Goal: Task Accomplishment & Management: Manage account settings

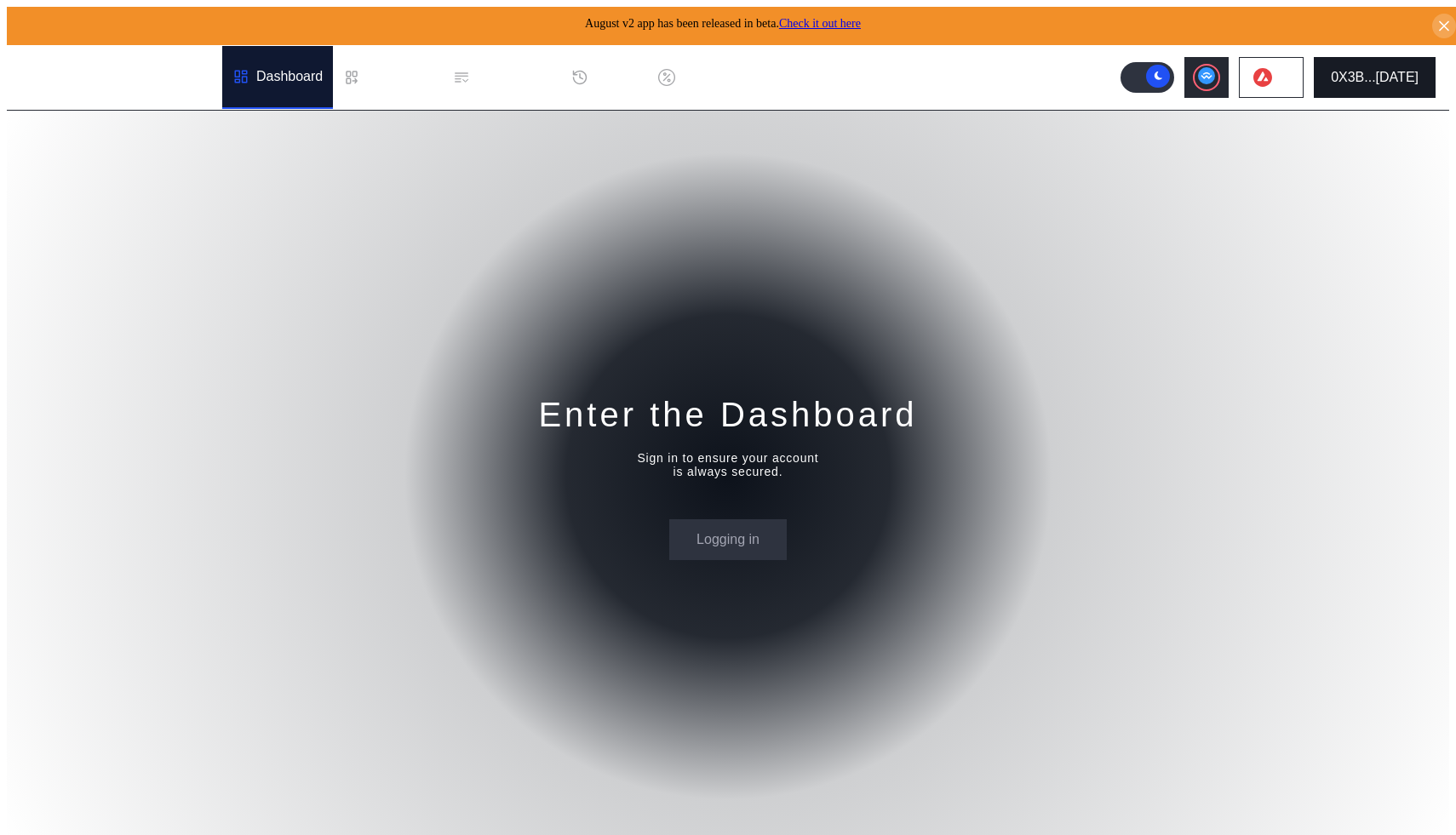
click at [1378, 57] on button "0X3B...[DATE]" at bounding box center [1374, 77] width 122 height 41
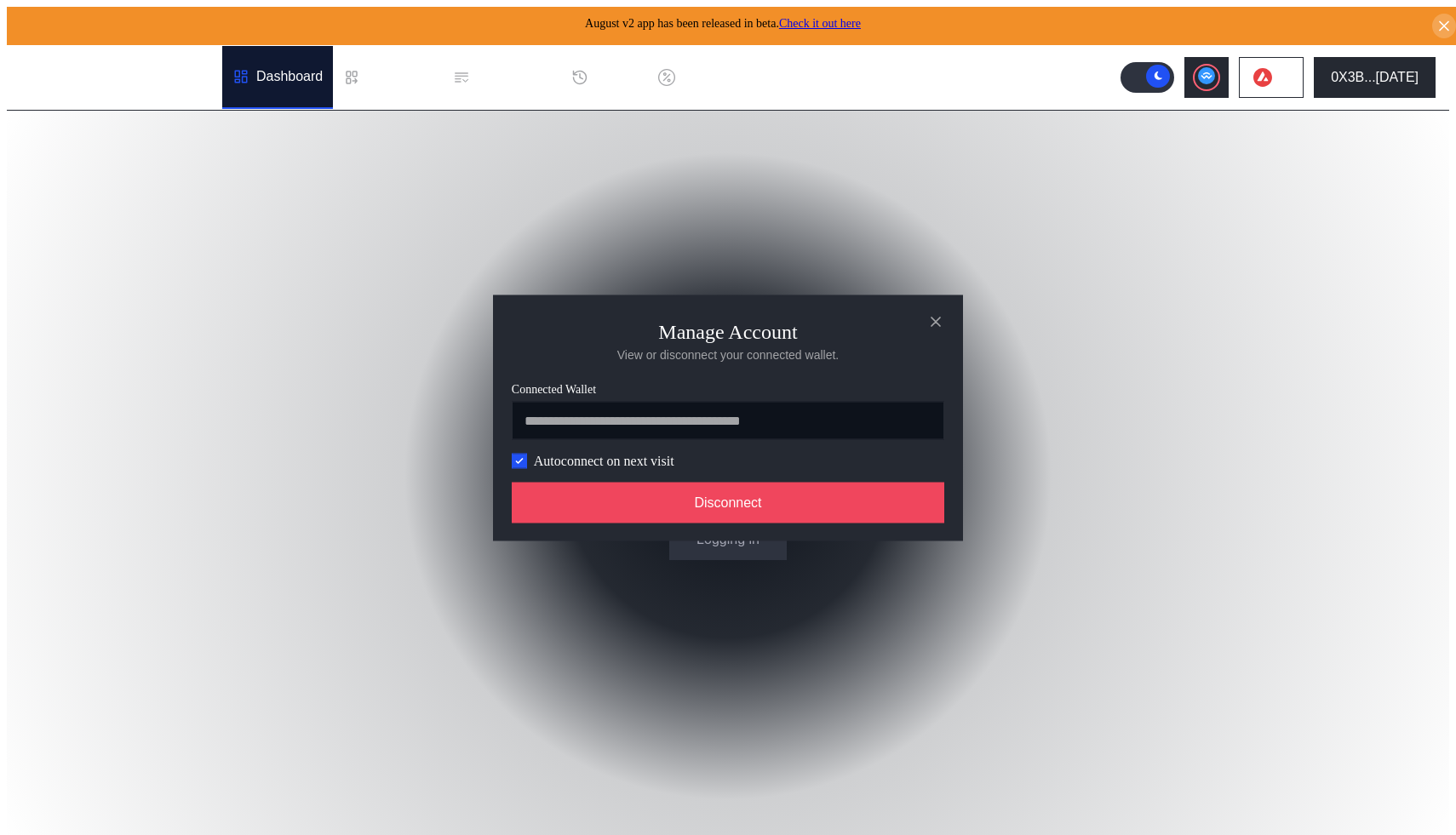
click at [526, 465] on div "Autoconnect on next visit" at bounding box center [593, 459] width 163 height 15
click at [518, 468] on label "modal" at bounding box center [518, 459] width 15 height 15
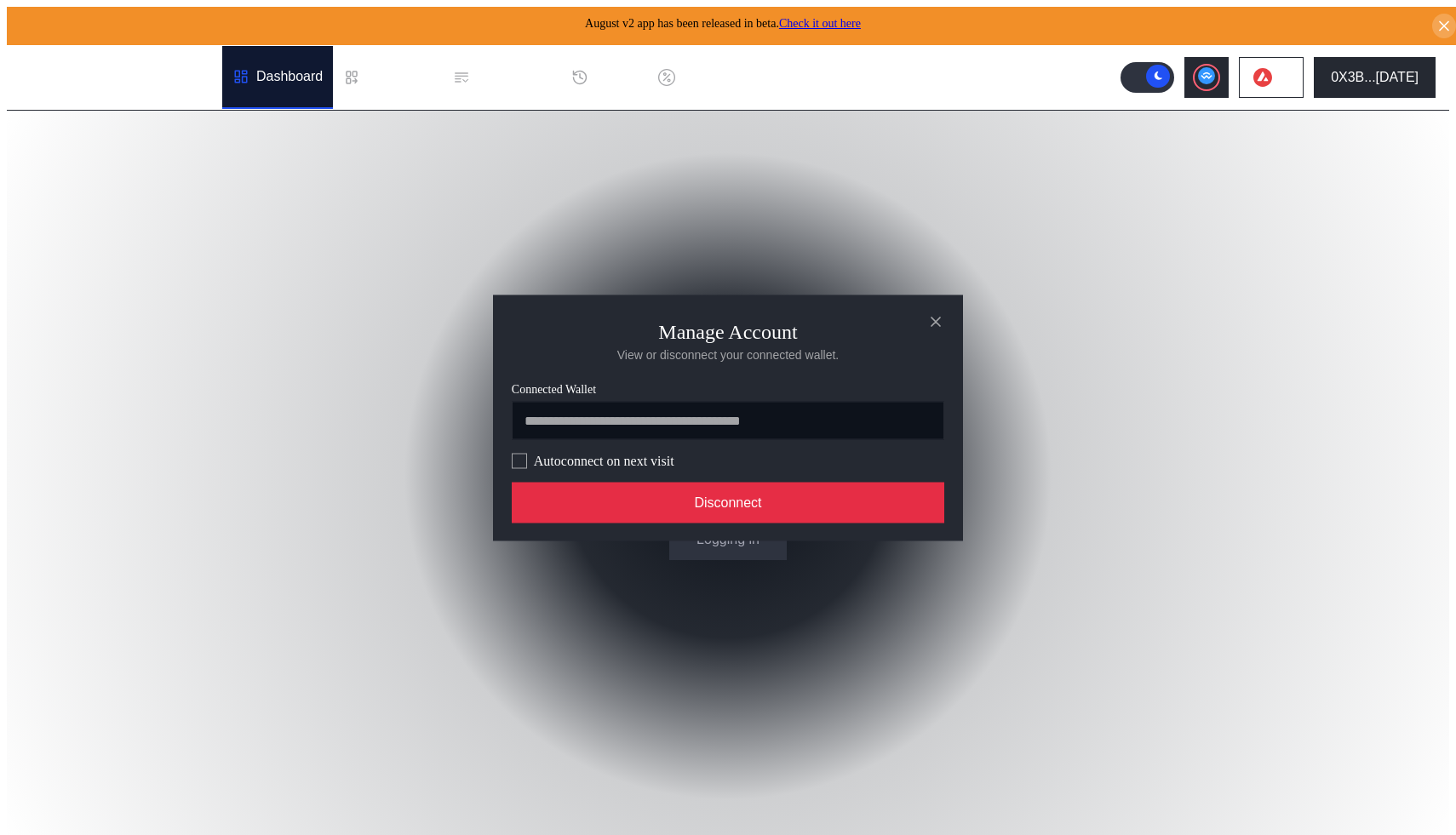
click at [644, 511] on button "Disconnect" at bounding box center [727, 501] width 433 height 41
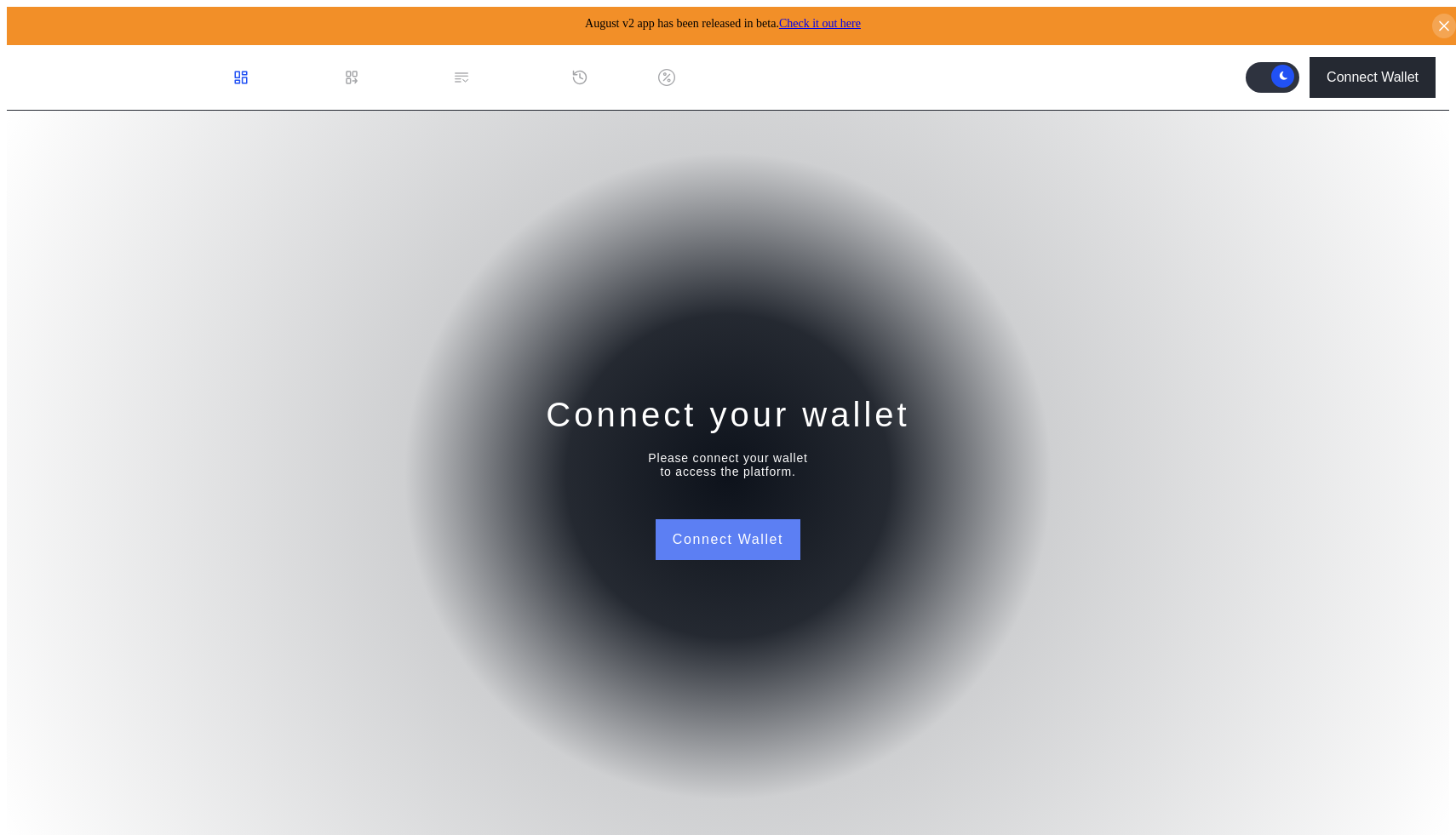
click at [753, 522] on button "Connect Wallet" at bounding box center [728, 539] width 145 height 41
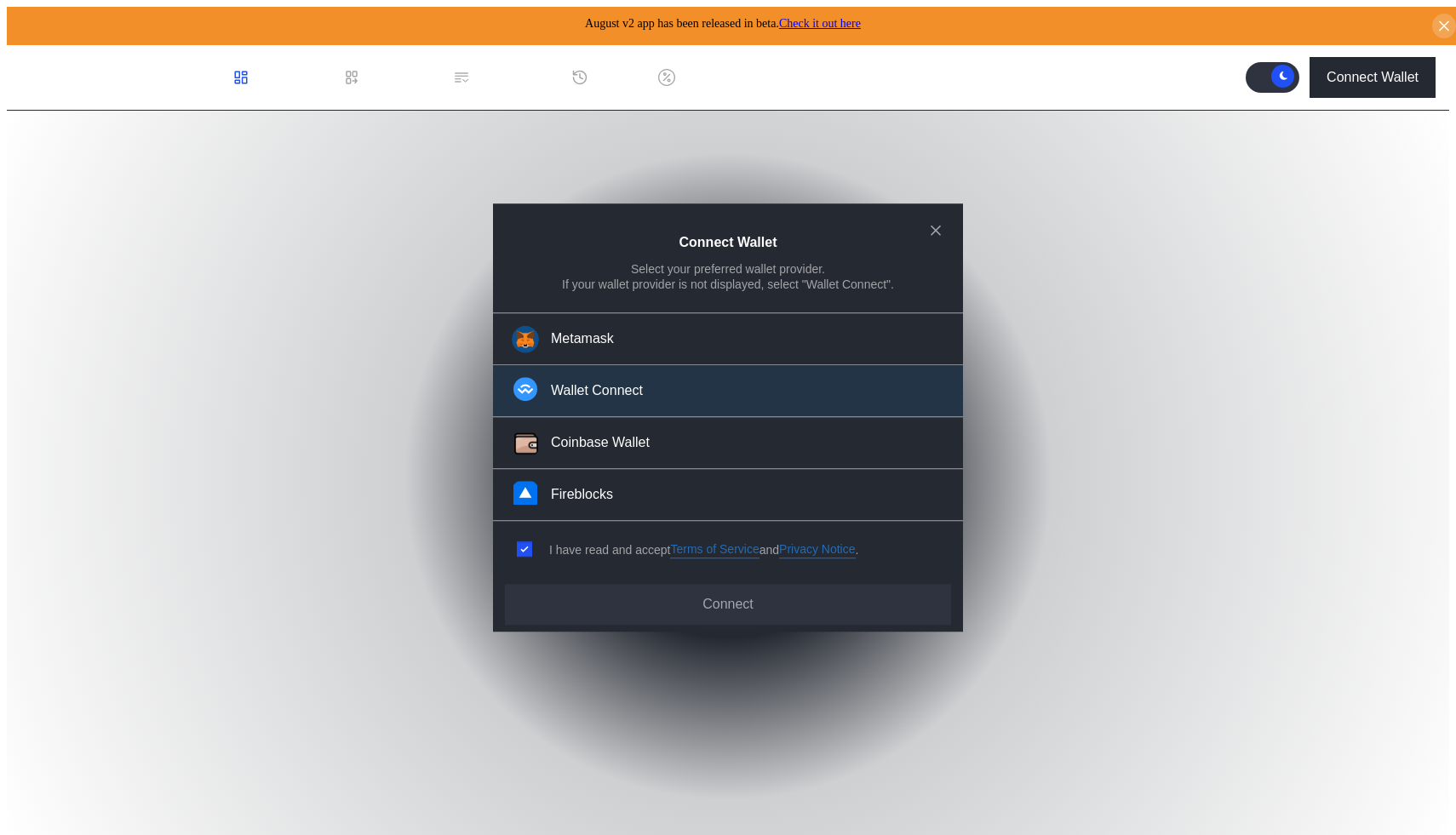
click at [643, 390] on div "Wallet Connect" at bounding box center [597, 391] width 92 height 18
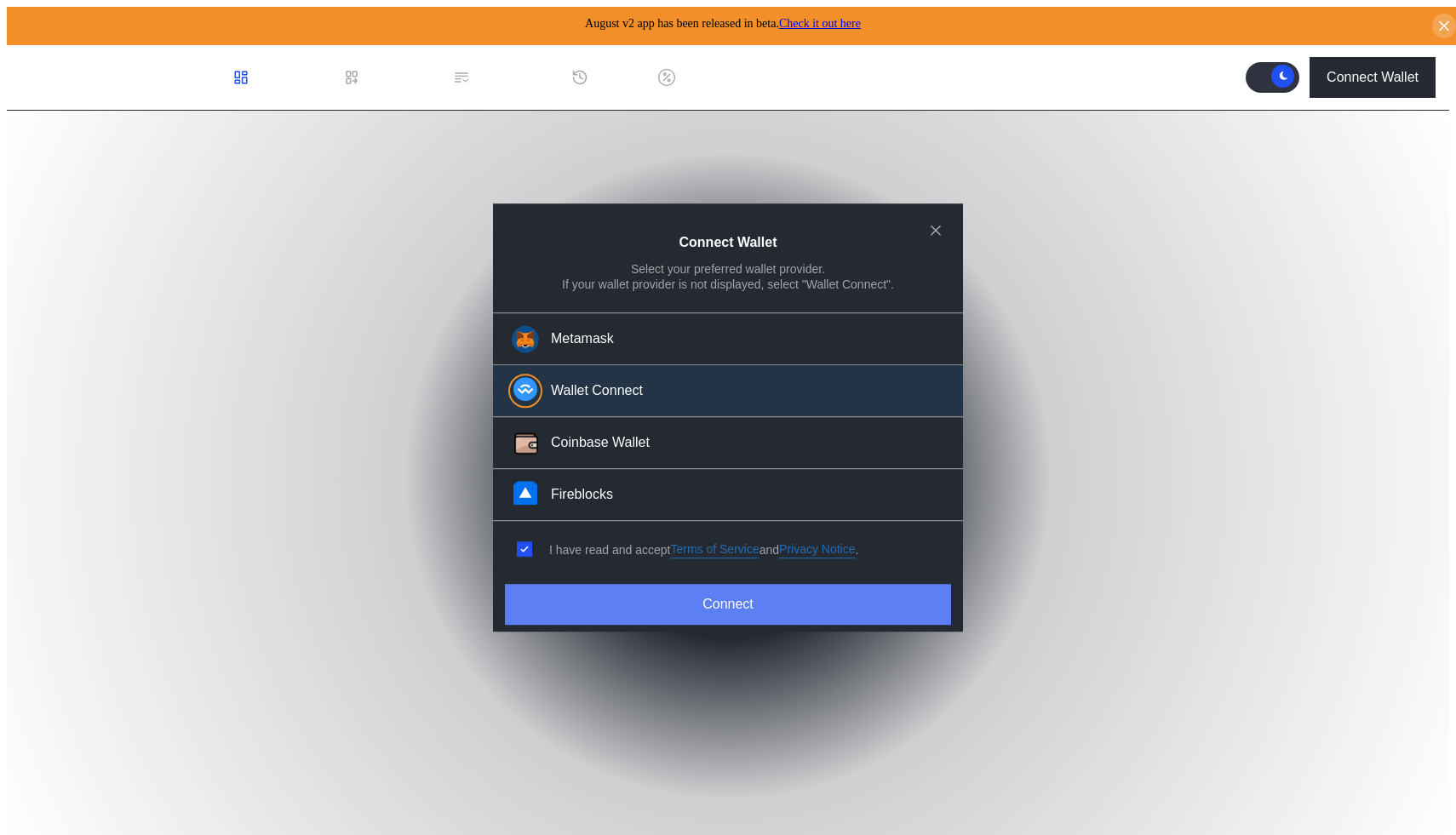
click at [729, 603] on button "Connect" at bounding box center [728, 604] width 446 height 41
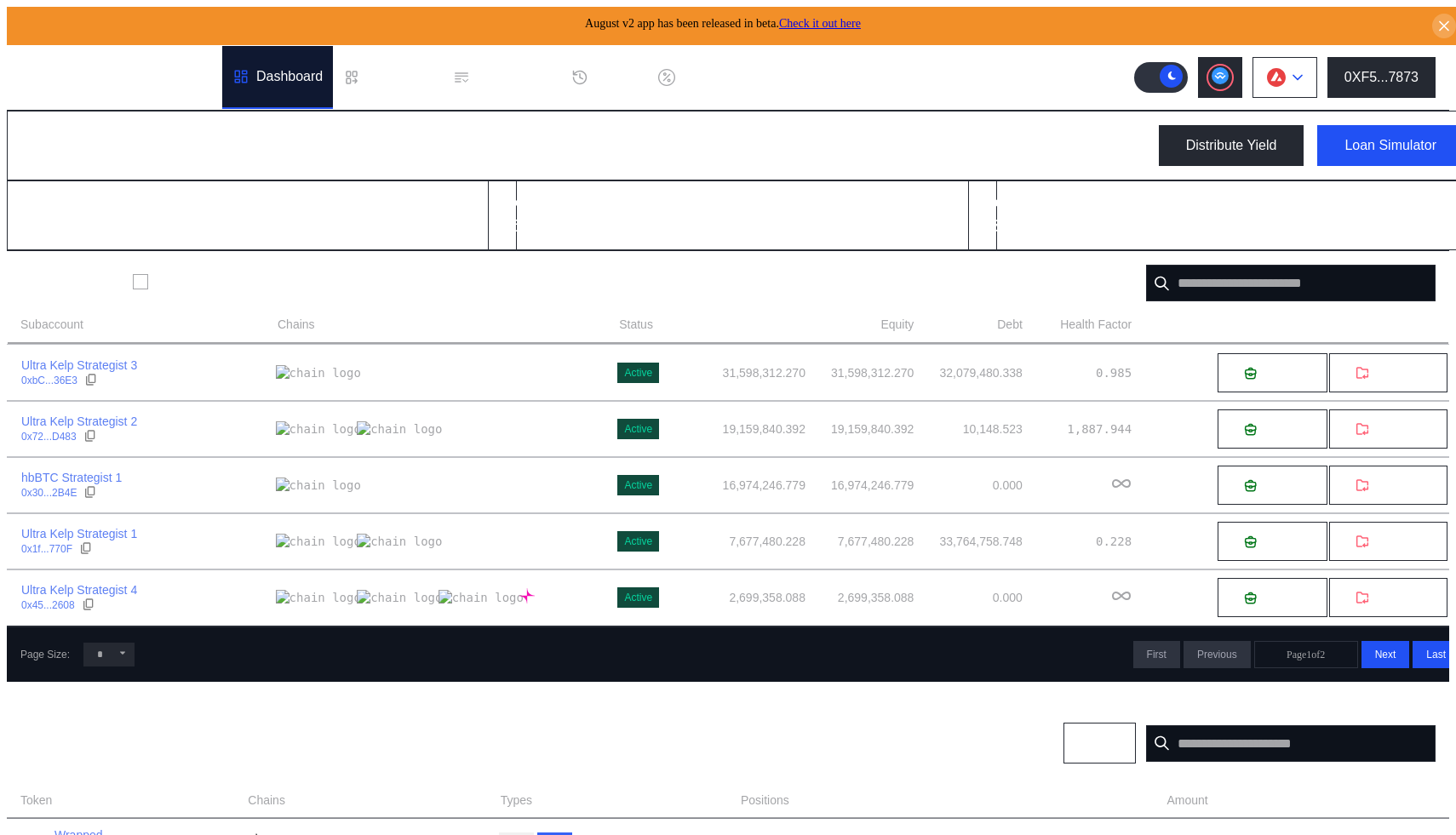
click at [1285, 68] on img at bounding box center [1275, 77] width 19 height 19
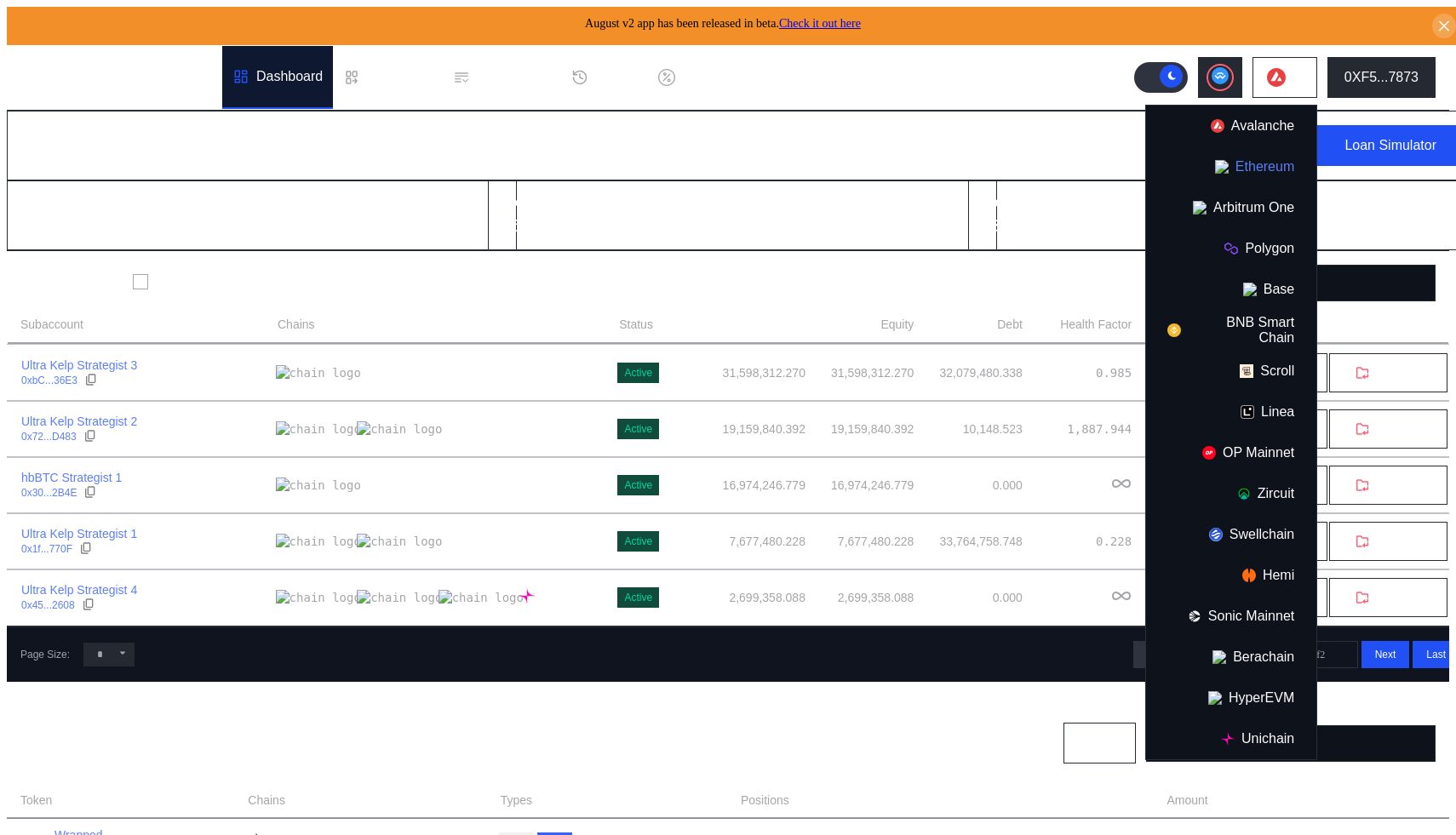
click at [1254, 163] on button "Ethereum" at bounding box center [1231, 166] width 171 height 41
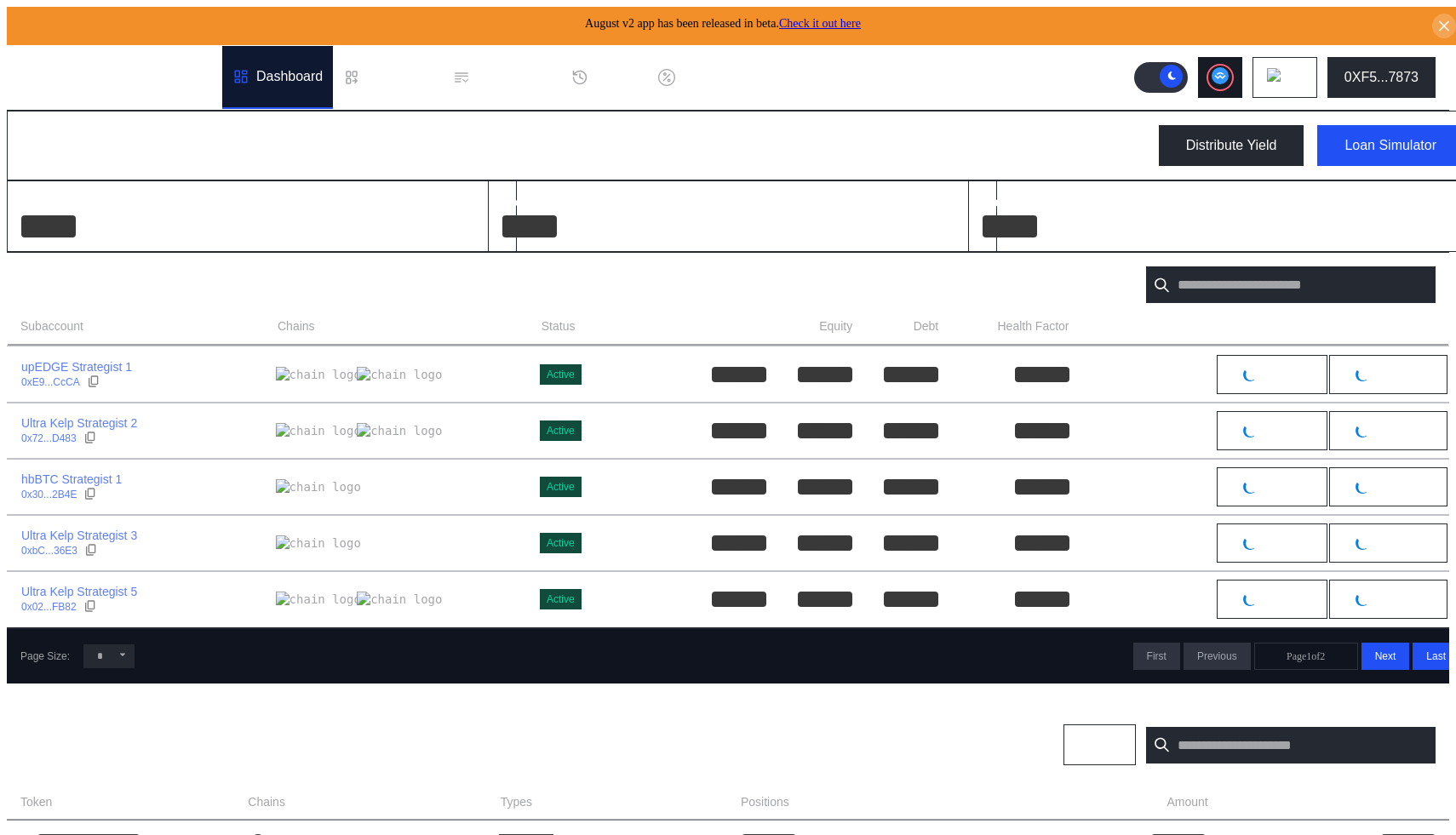
click at [1222, 57] on button at bounding box center [1219, 77] width 44 height 41
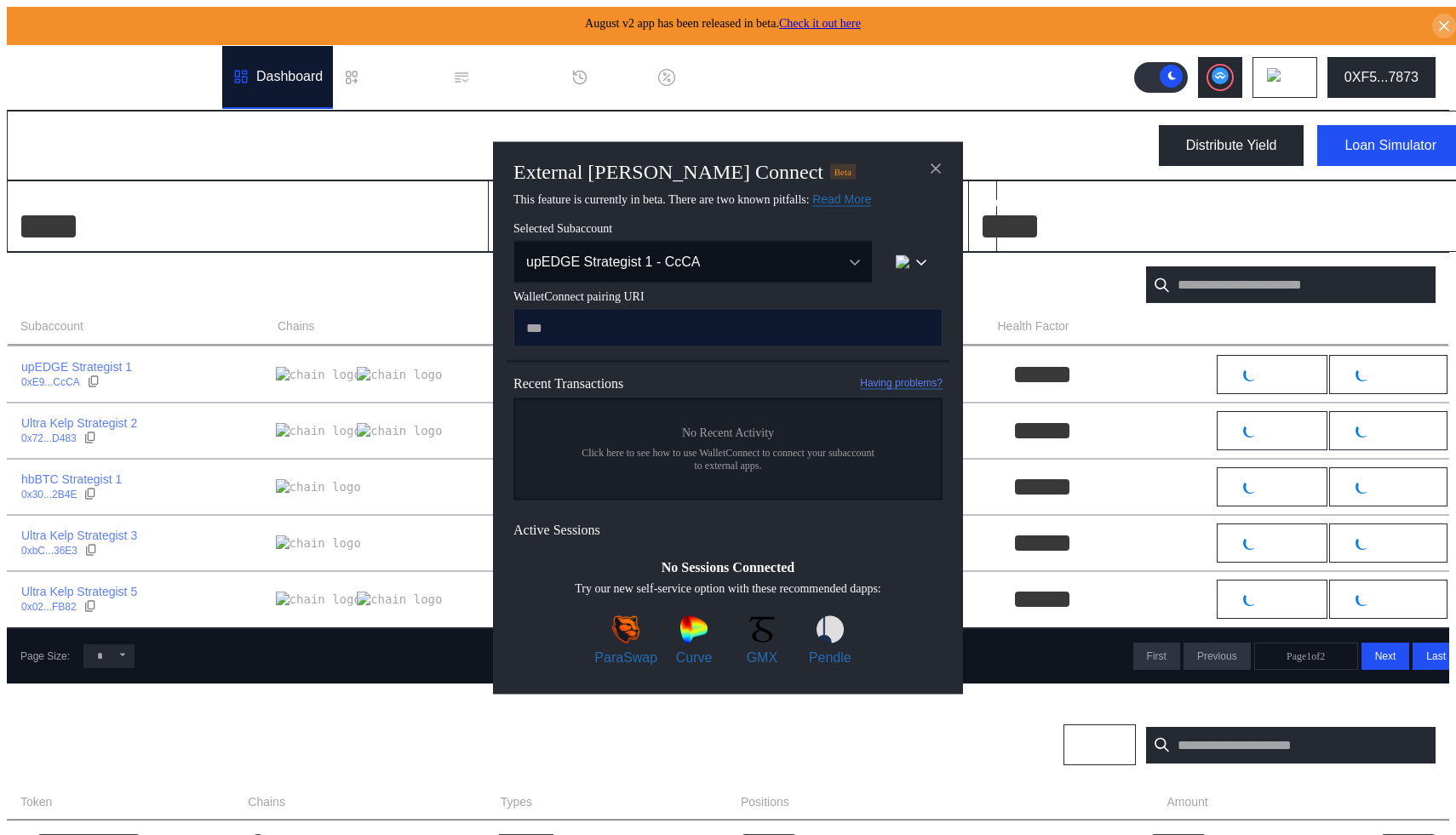
click at [684, 336] on input "modal" at bounding box center [727, 327] width 429 height 38
type input "**********"
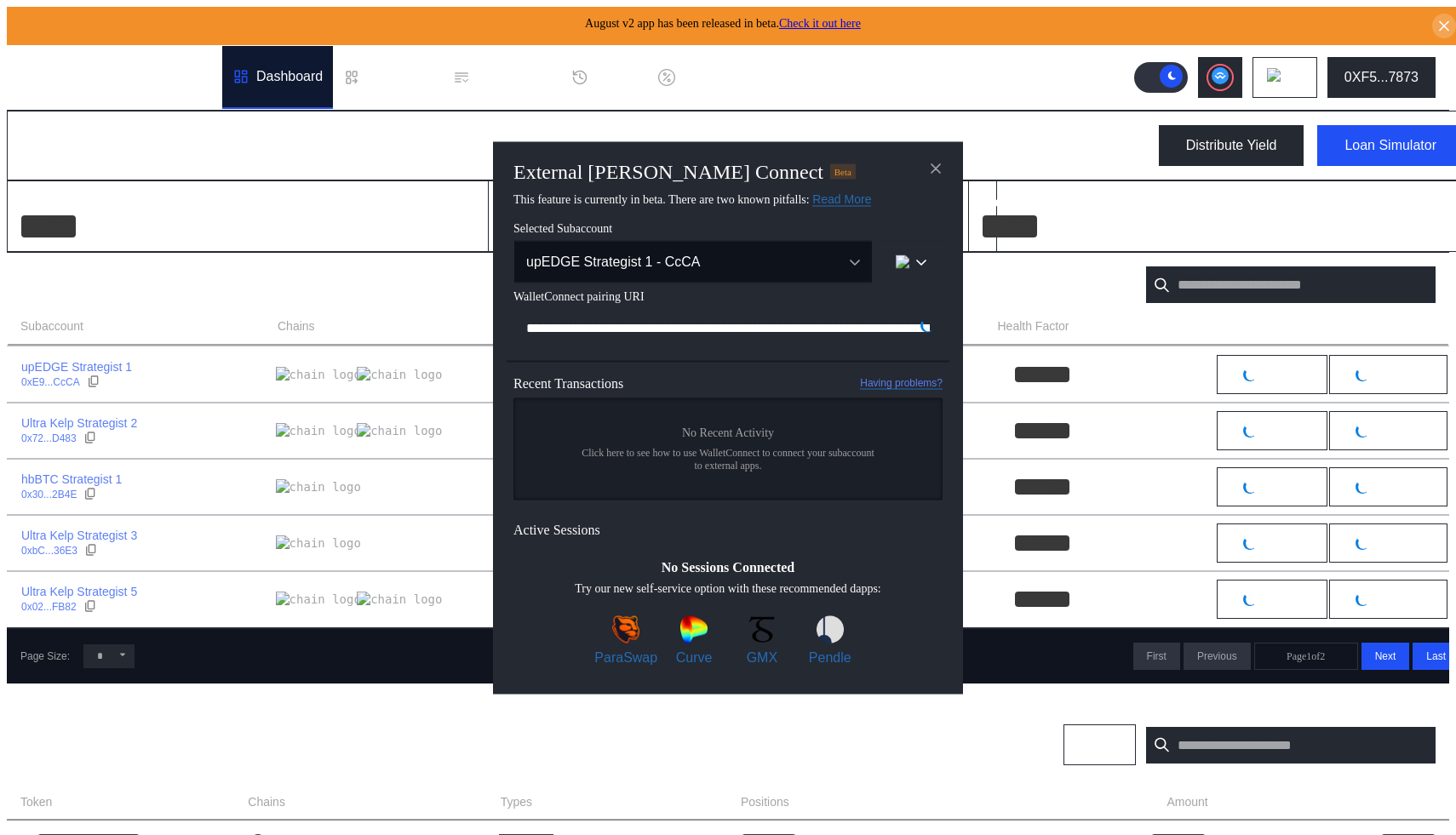
scroll to position [0, 1044]
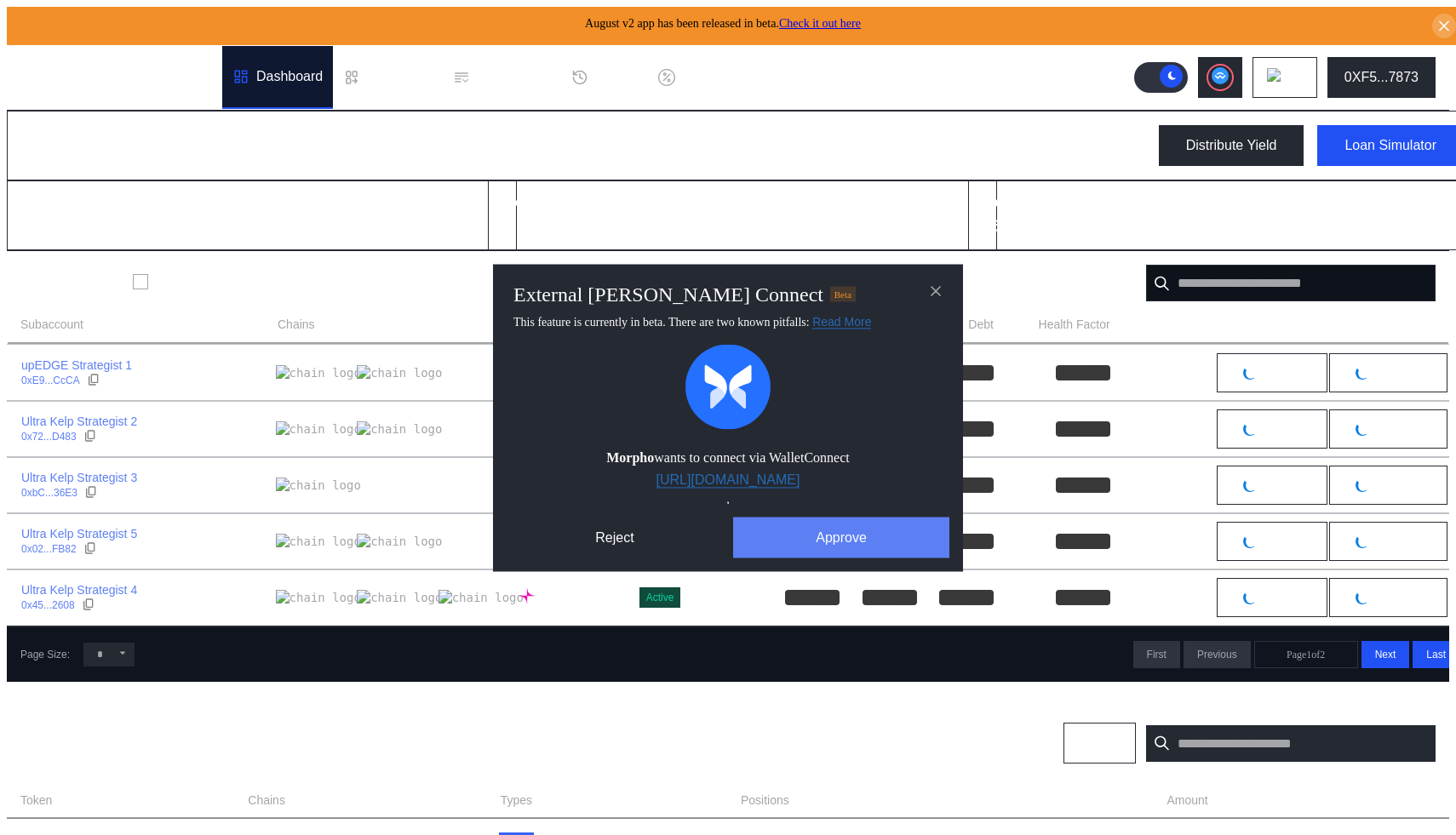
click at [798, 534] on button "Approve" at bounding box center [841, 536] width 216 height 41
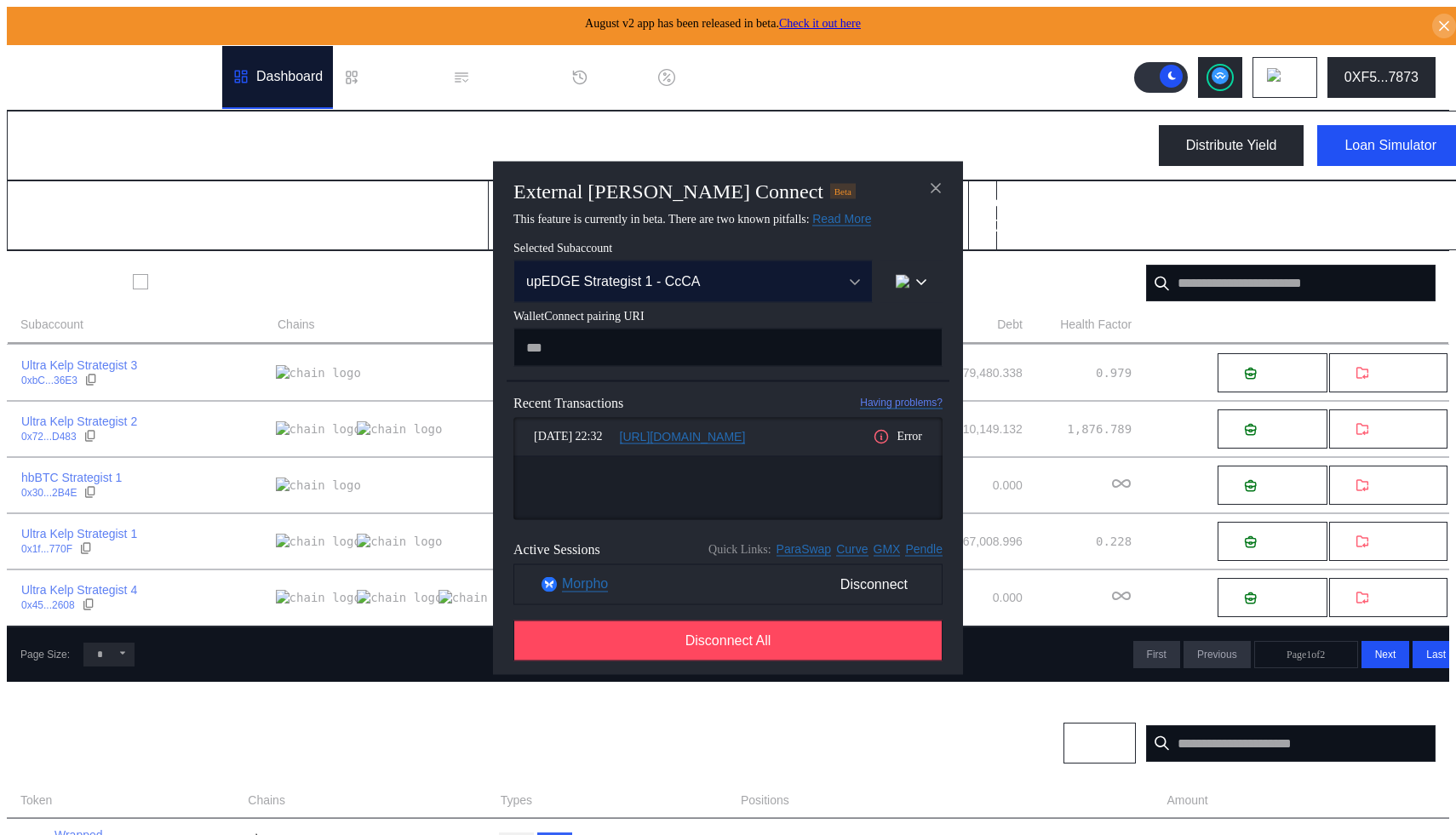
click at [777, 274] on div "upEDGE Strategist 1 - CcCA" at bounding box center [674, 281] width 297 height 15
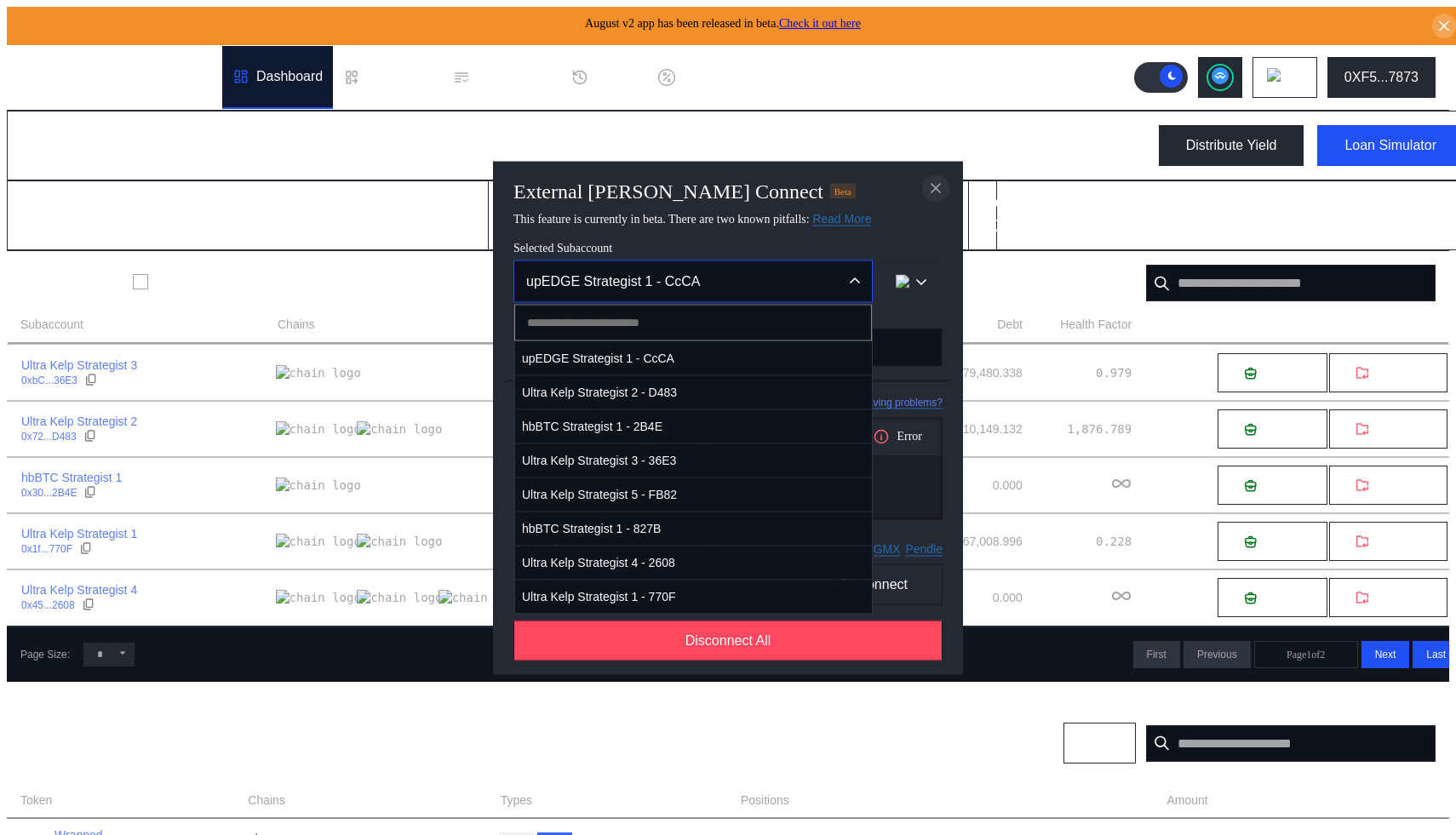
click at [933, 184] on icon "close modal" at bounding box center [935, 188] width 8 height 8
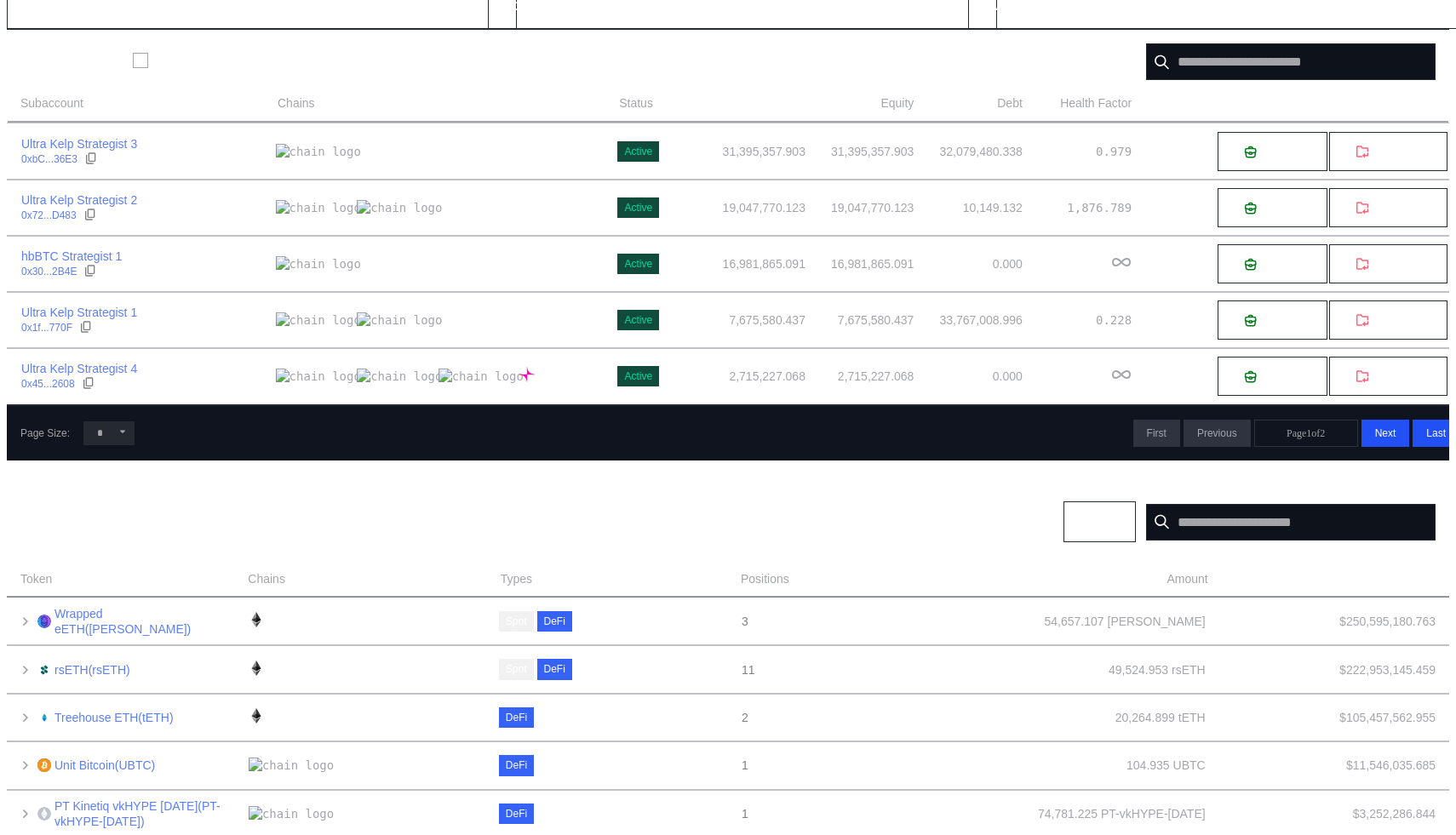
scroll to position [216, 0]
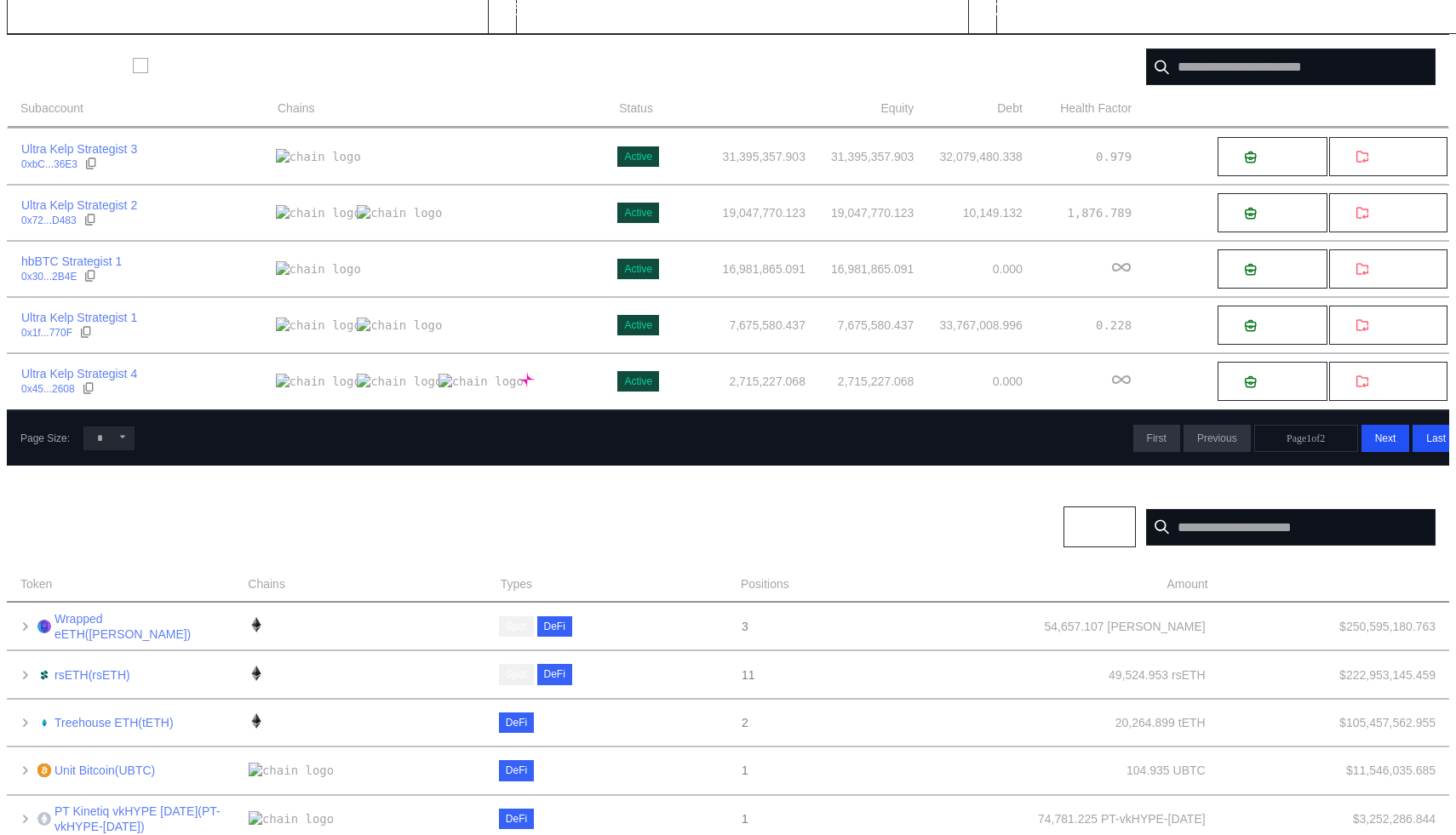
click at [117, 431] on icon at bounding box center [122, 436] width 10 height 10
click at [117, 437] on icon at bounding box center [122, 436] width 10 height 10
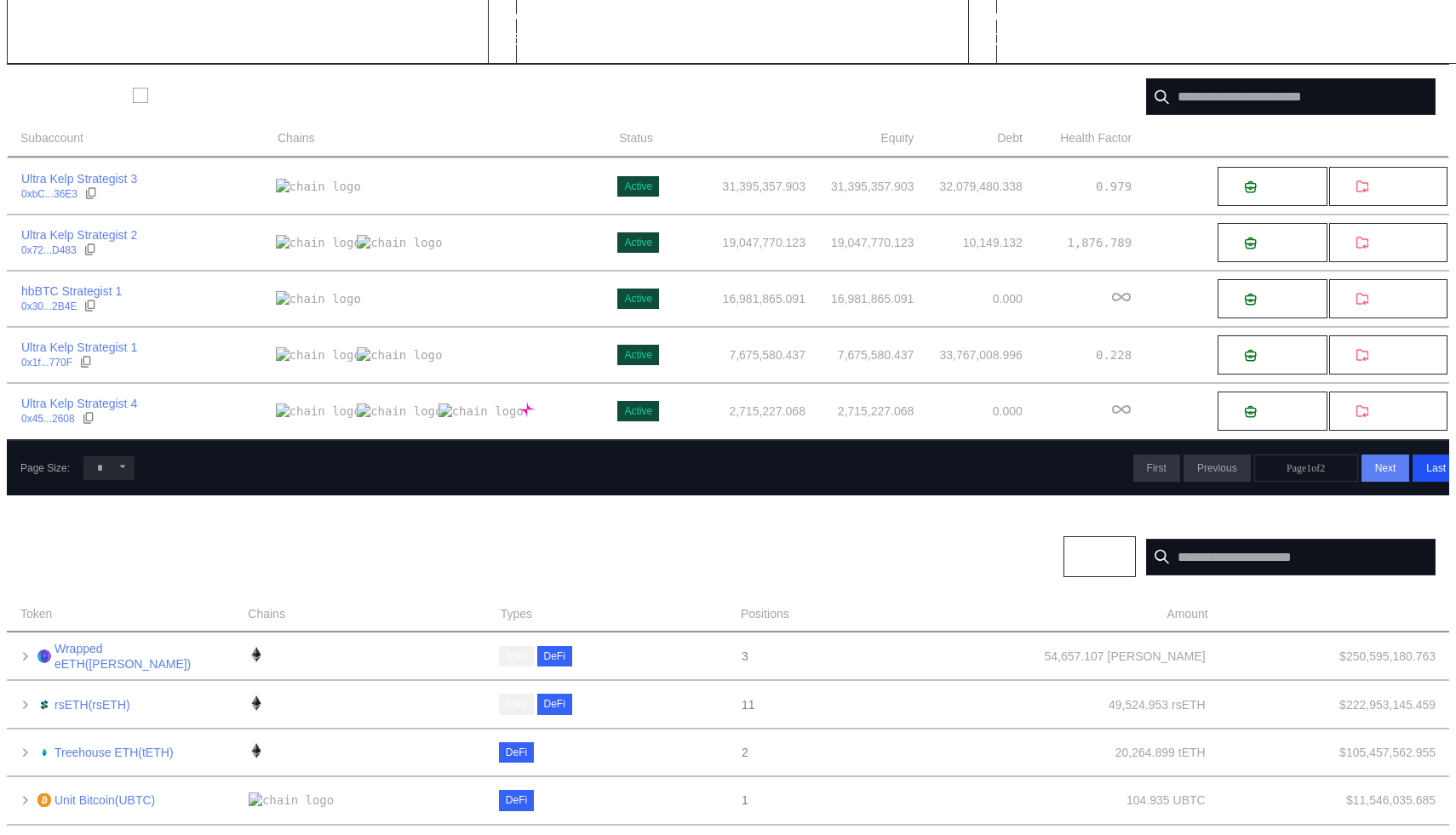
click at [1361, 461] on button "Next >" at bounding box center [1386, 468] width 49 height 27
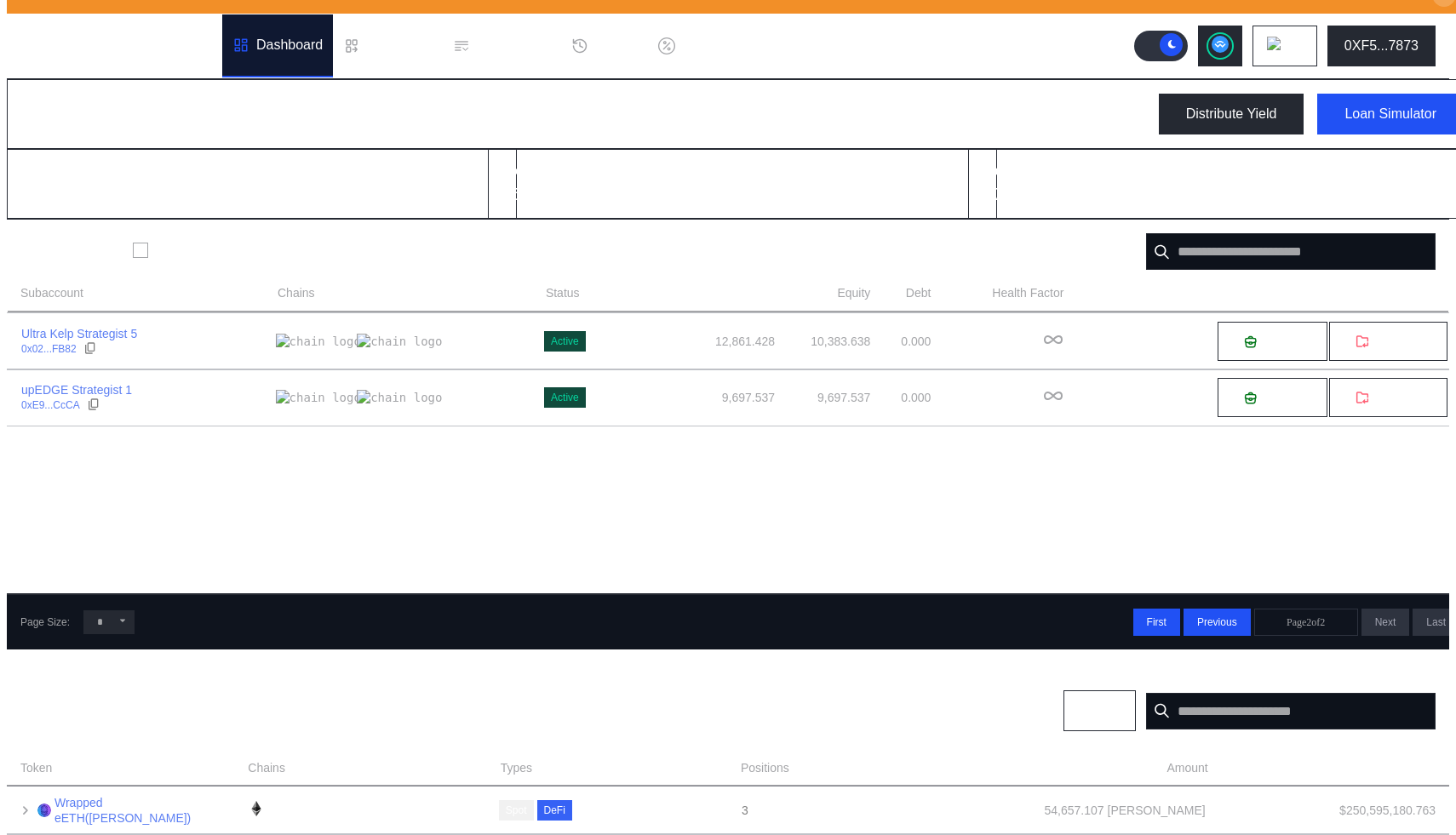
scroll to position [0, 0]
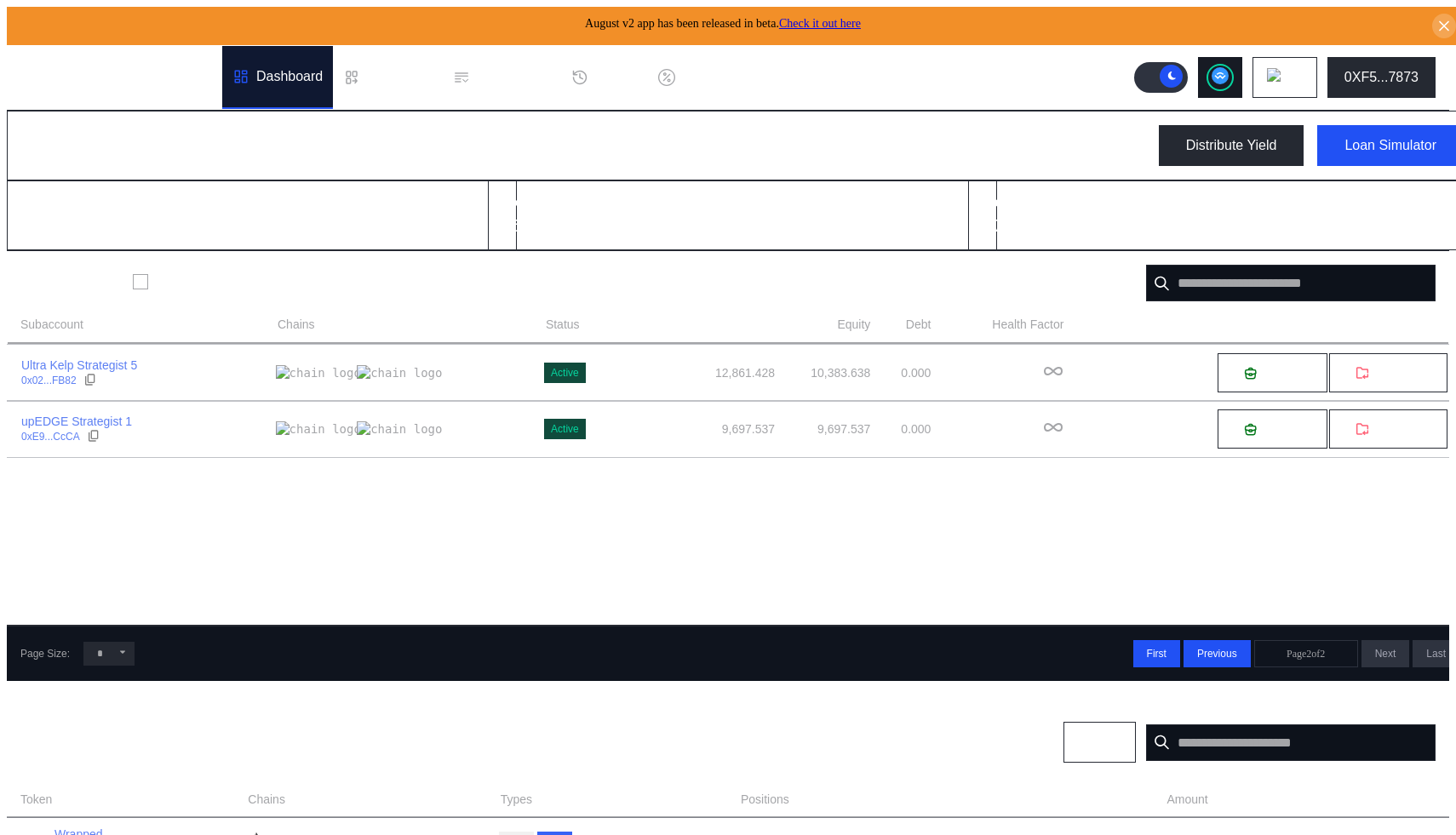
click at [1242, 73] on button at bounding box center [1219, 77] width 44 height 41
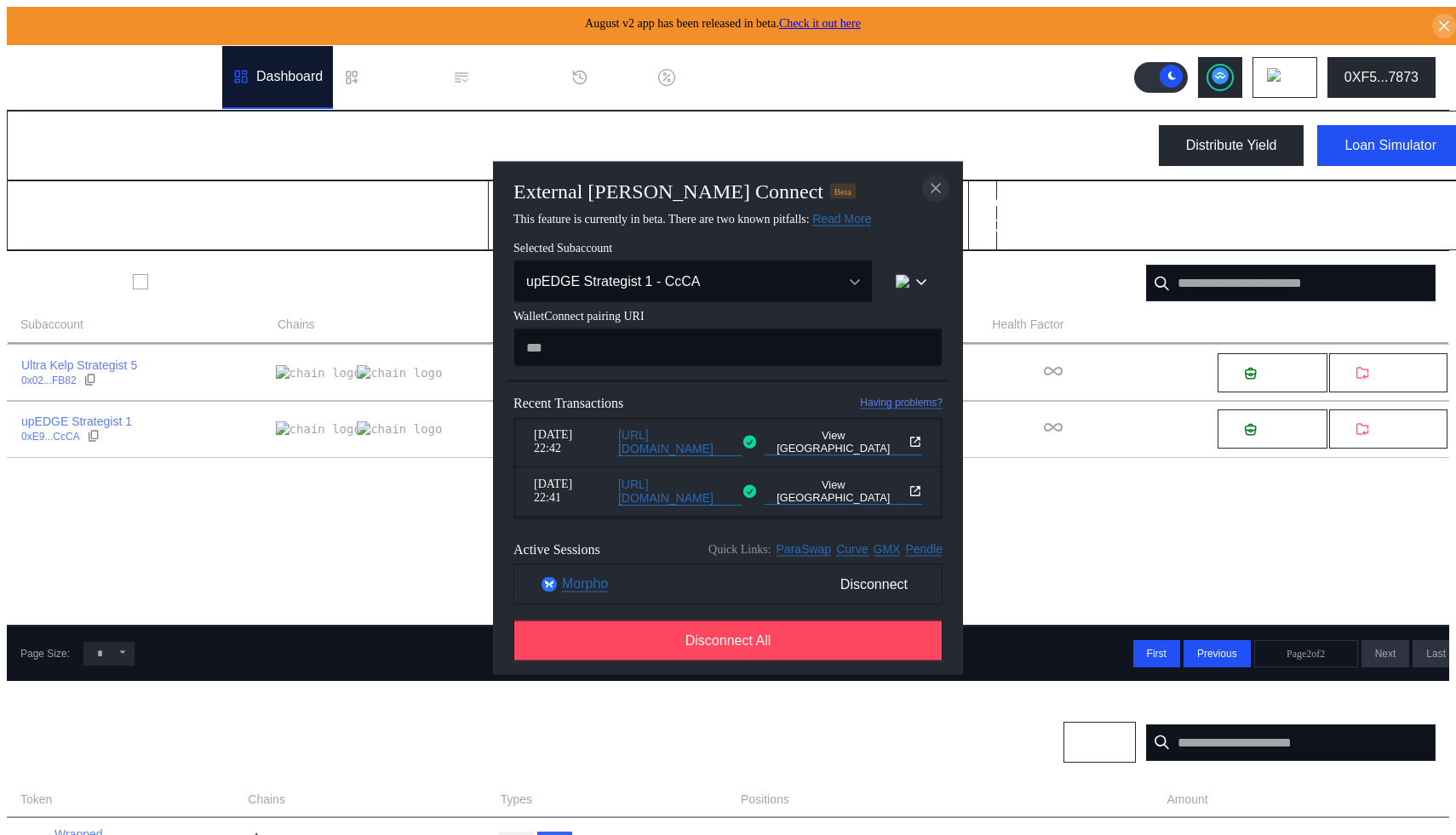
click at [939, 180] on icon "close modal" at bounding box center [935, 189] width 17 height 18
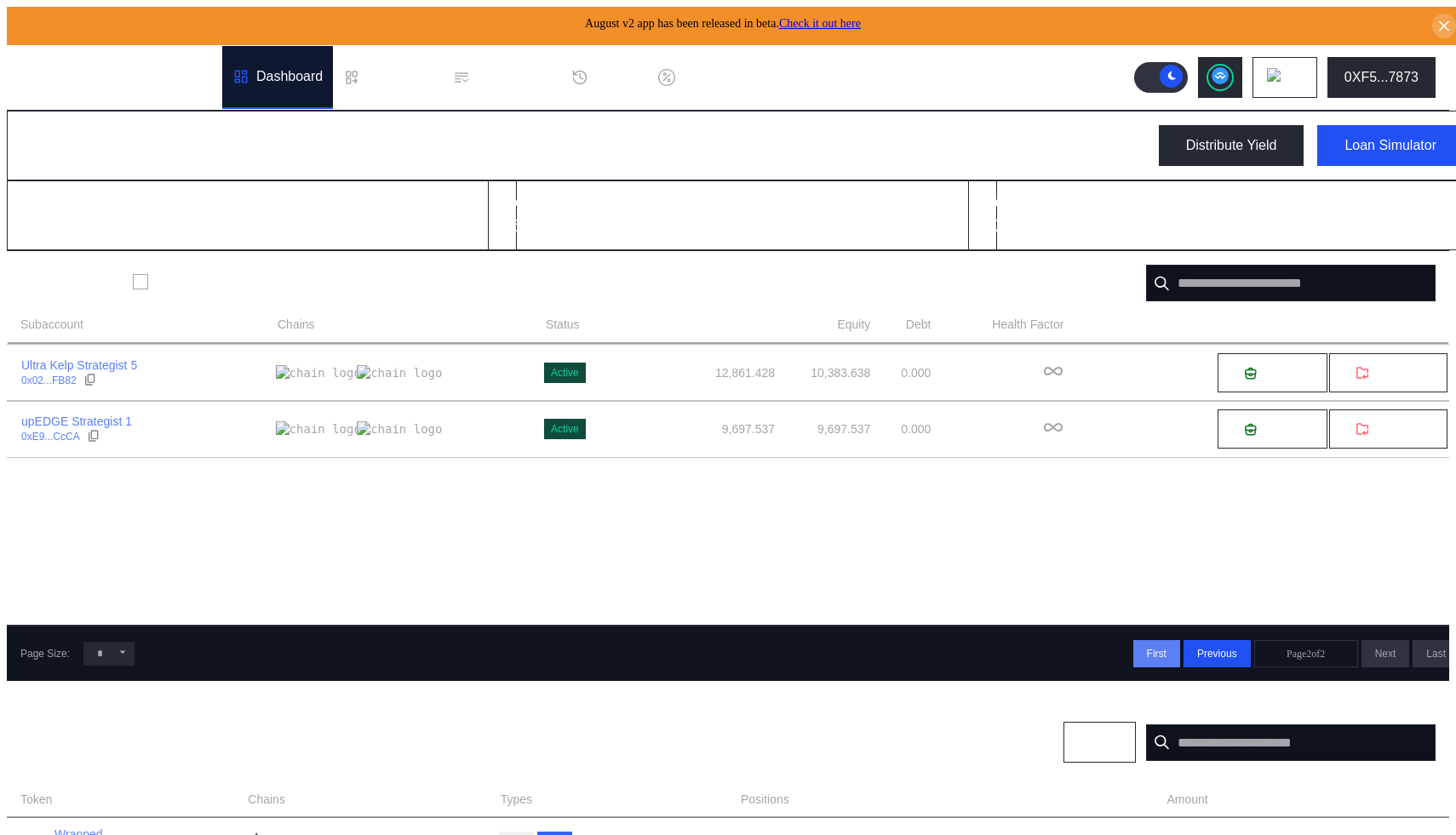
click at [1147, 649] on span "First" at bounding box center [1157, 653] width 20 height 12
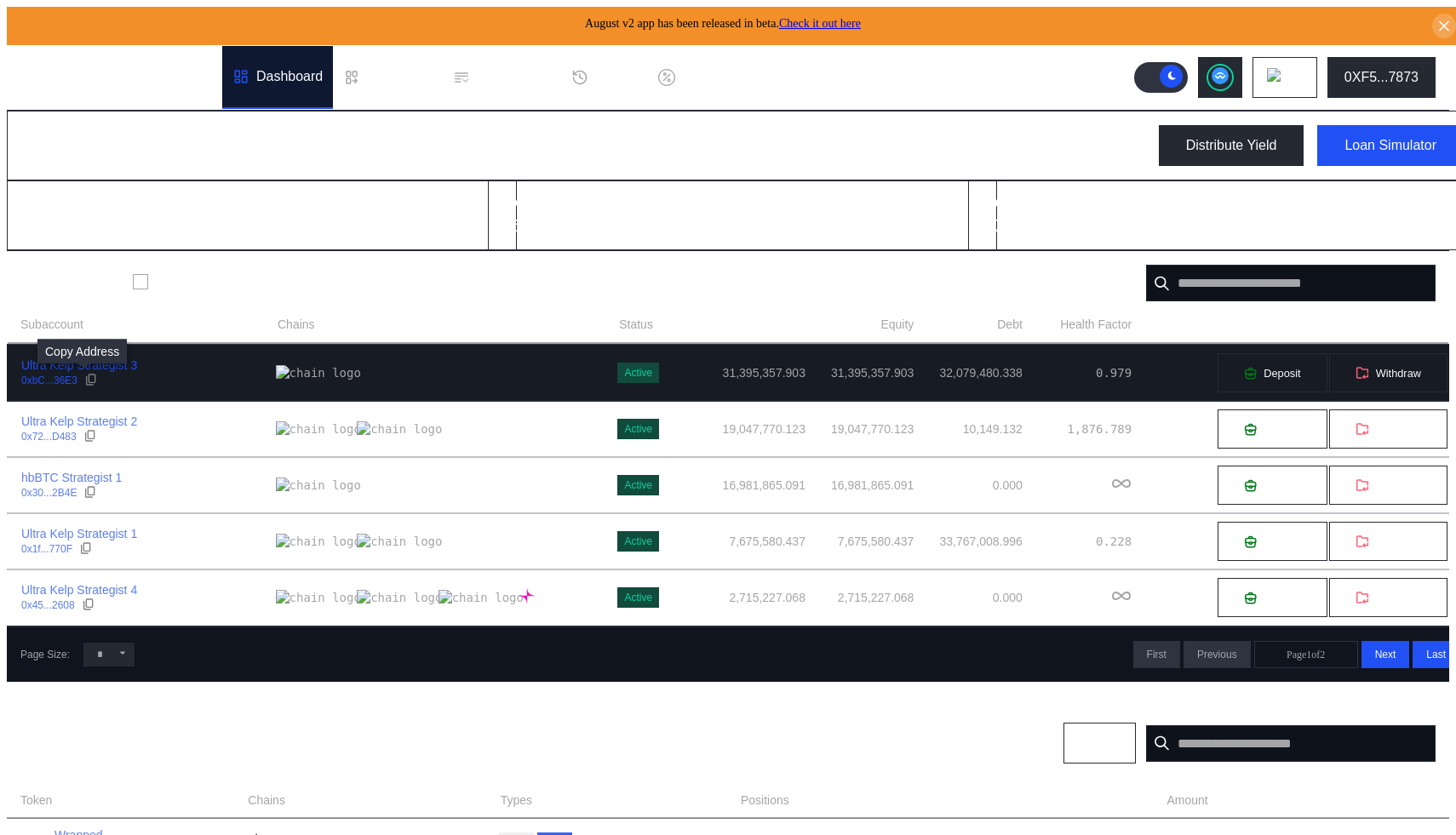
click at [84, 376] on icon at bounding box center [90, 379] width 14 height 14
